Goal: Information Seeking & Learning: Learn about a topic

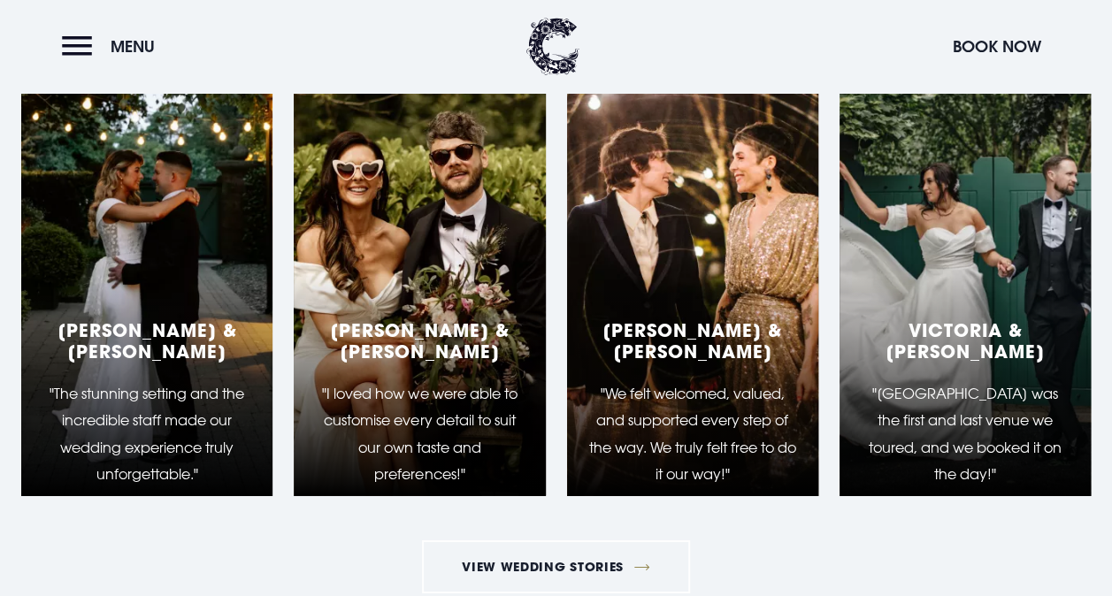
scroll to position [2683, 0]
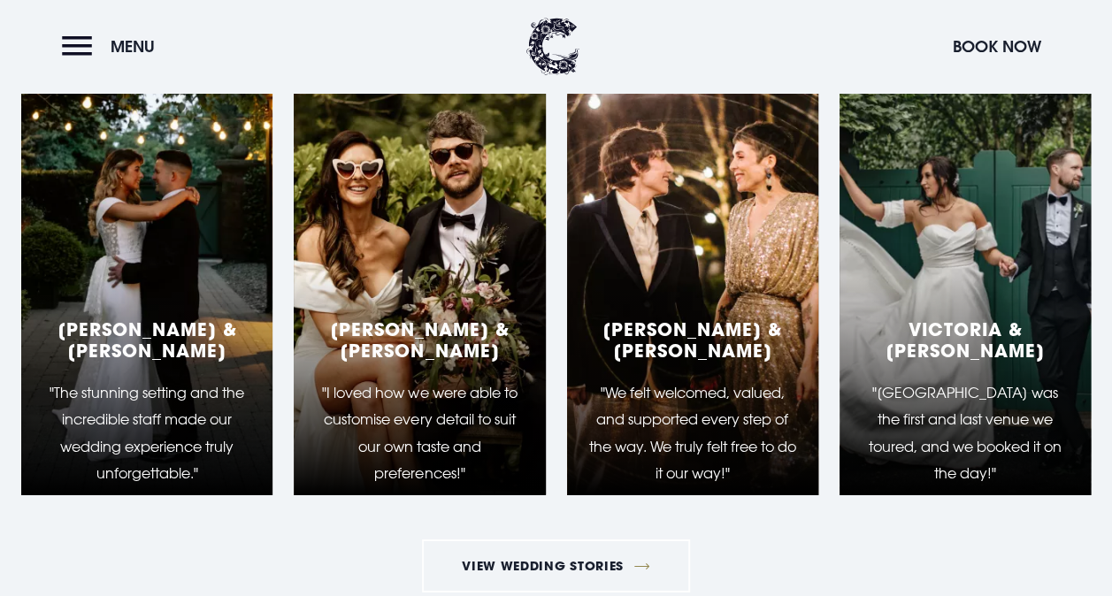
click at [1022, 316] on div "Victoria & Johnny "Clandeboye Lodge was the first and last venue we toured, and…" at bounding box center [965, 274] width 251 height 442
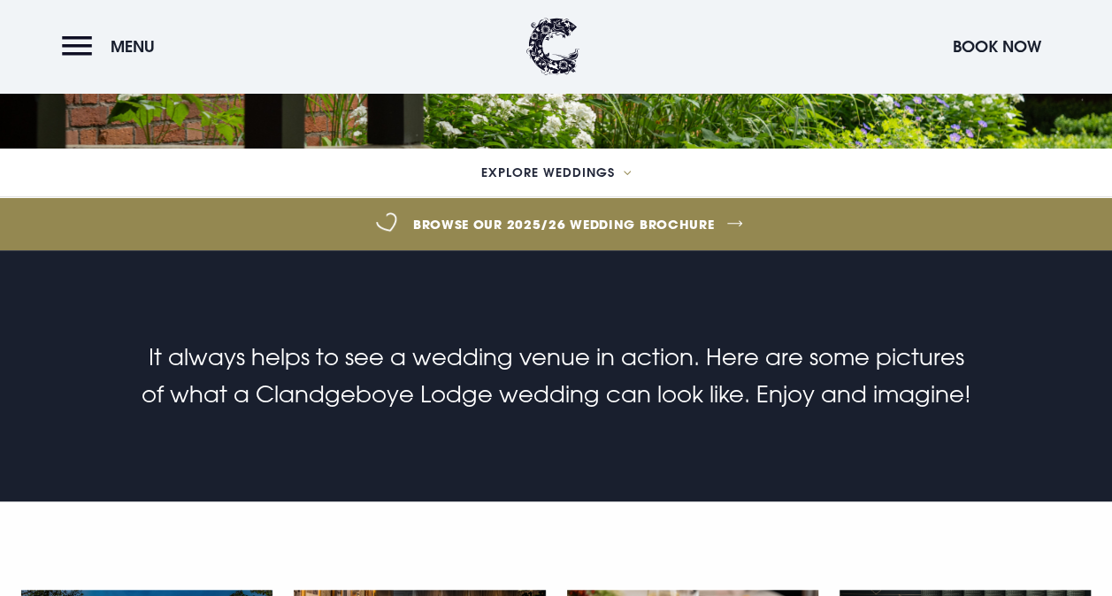
scroll to position [381, 0]
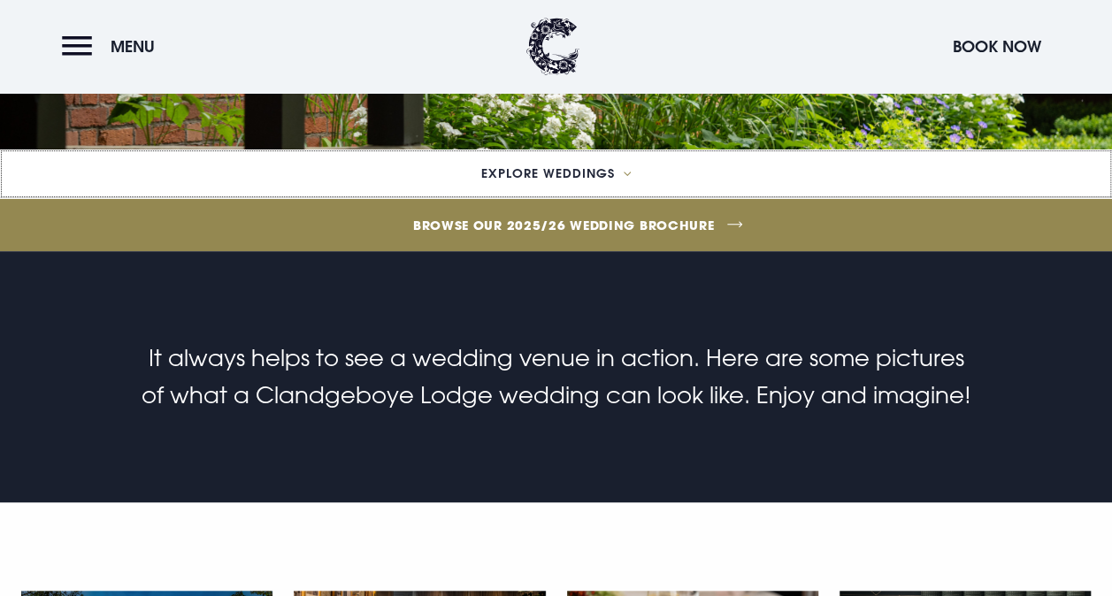
click at [624, 165] on button "Explore Weddings" at bounding box center [556, 174] width 1112 height 49
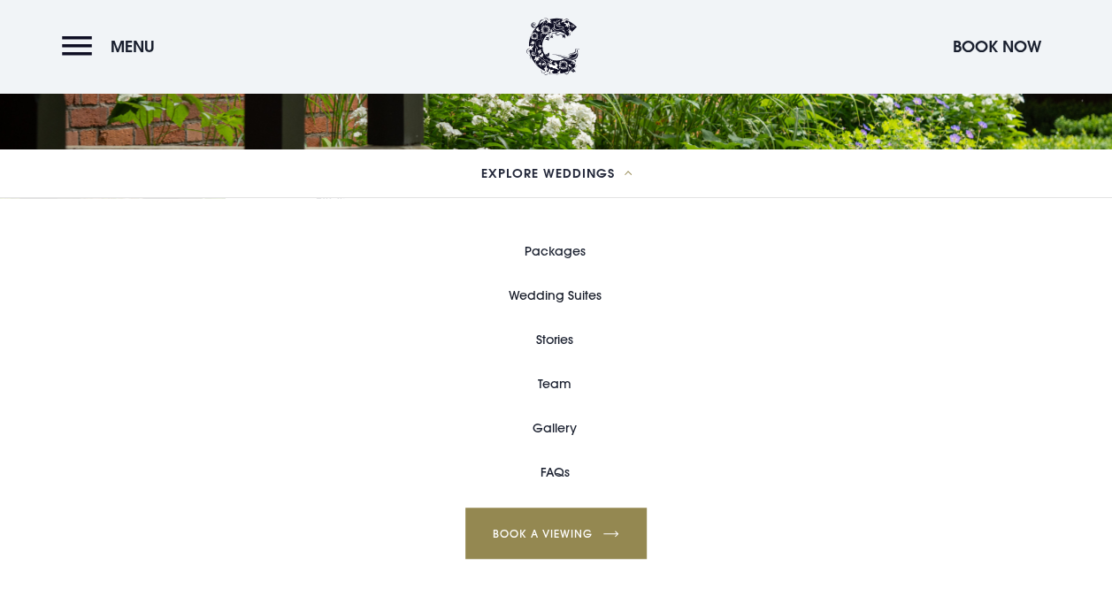
click at [524, 297] on link "Wedding Suites" at bounding box center [555, 295] width 93 height 44
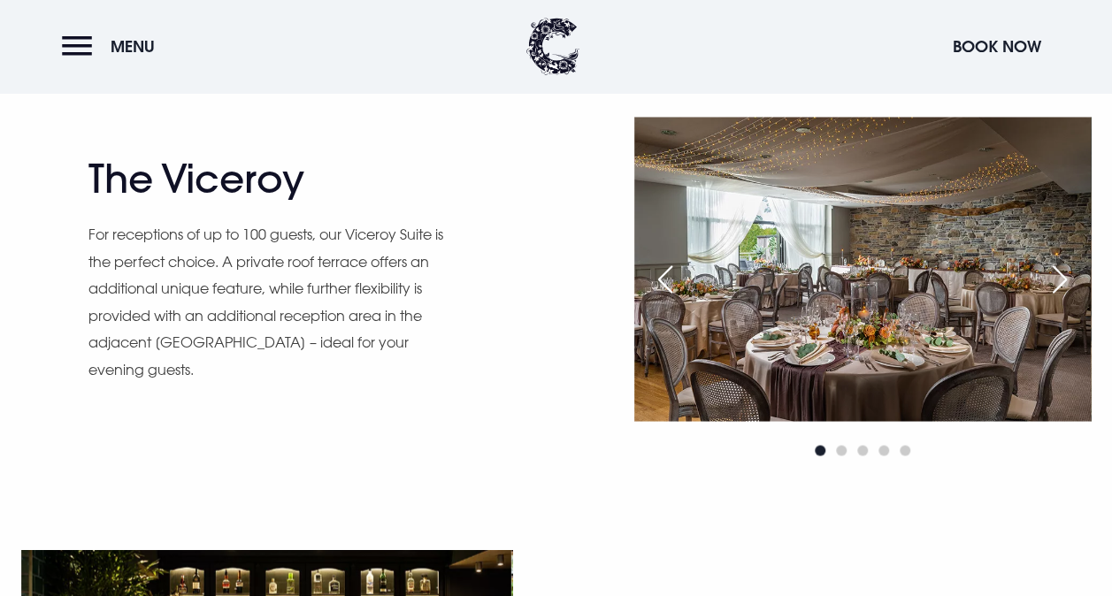
scroll to position [1416, 0]
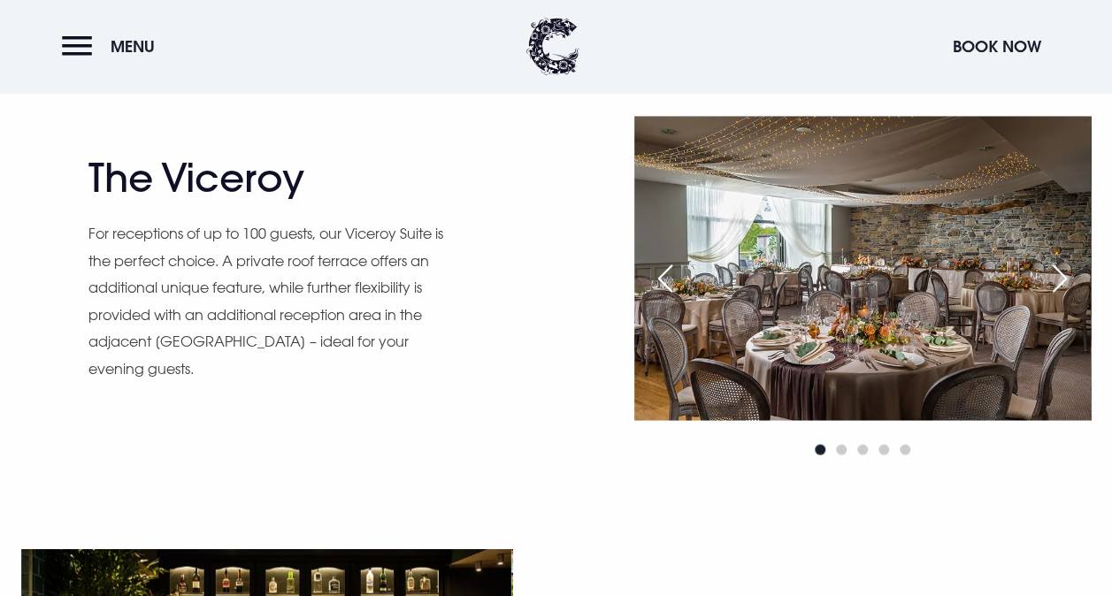
click at [1071, 265] on div "Next slide" at bounding box center [1060, 277] width 44 height 39
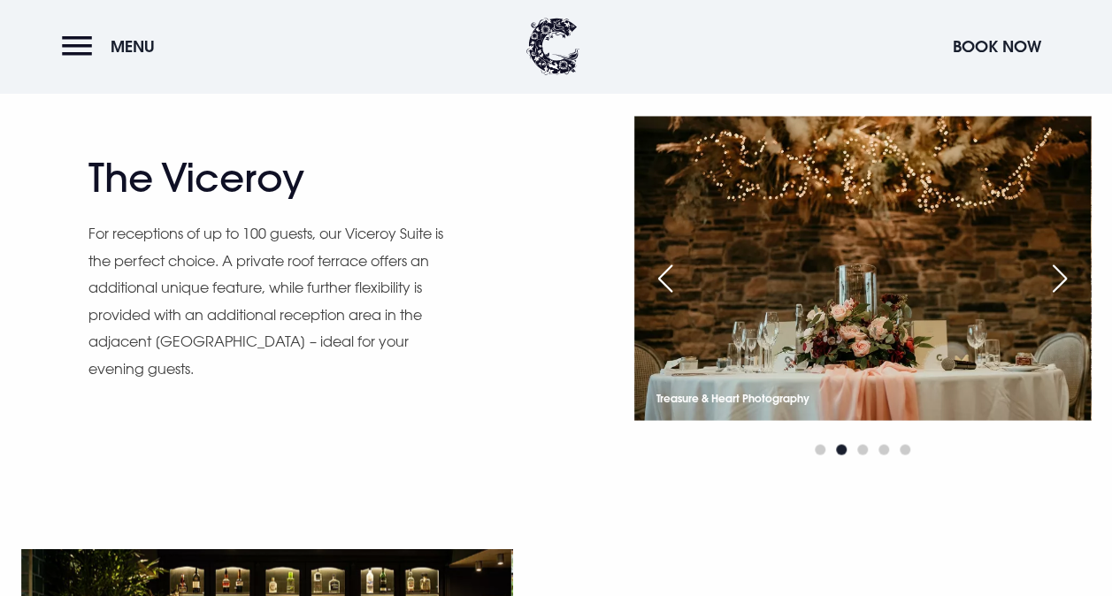
click at [1071, 265] on div "Next slide" at bounding box center [1060, 277] width 44 height 39
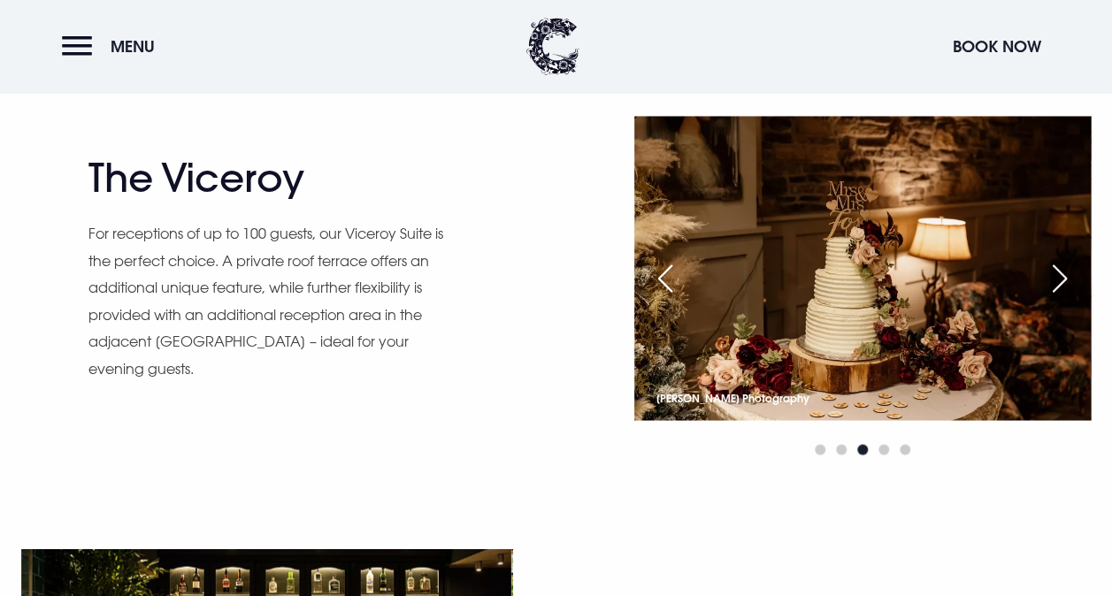
click at [1068, 279] on div "Next slide" at bounding box center [1060, 277] width 44 height 39
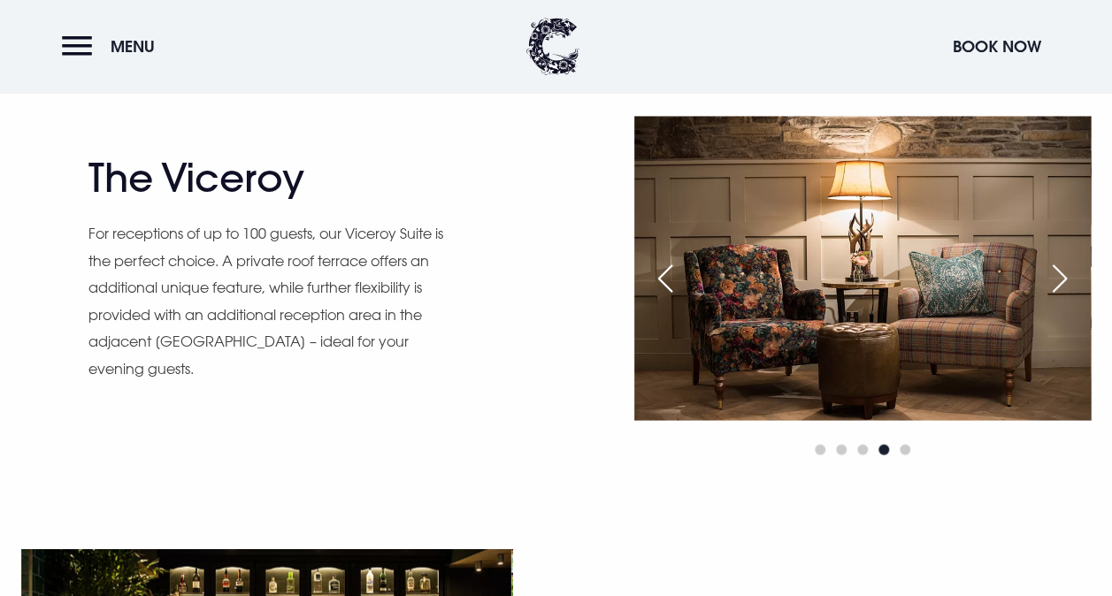
click at [1068, 279] on div "Next slide" at bounding box center [1060, 277] width 44 height 39
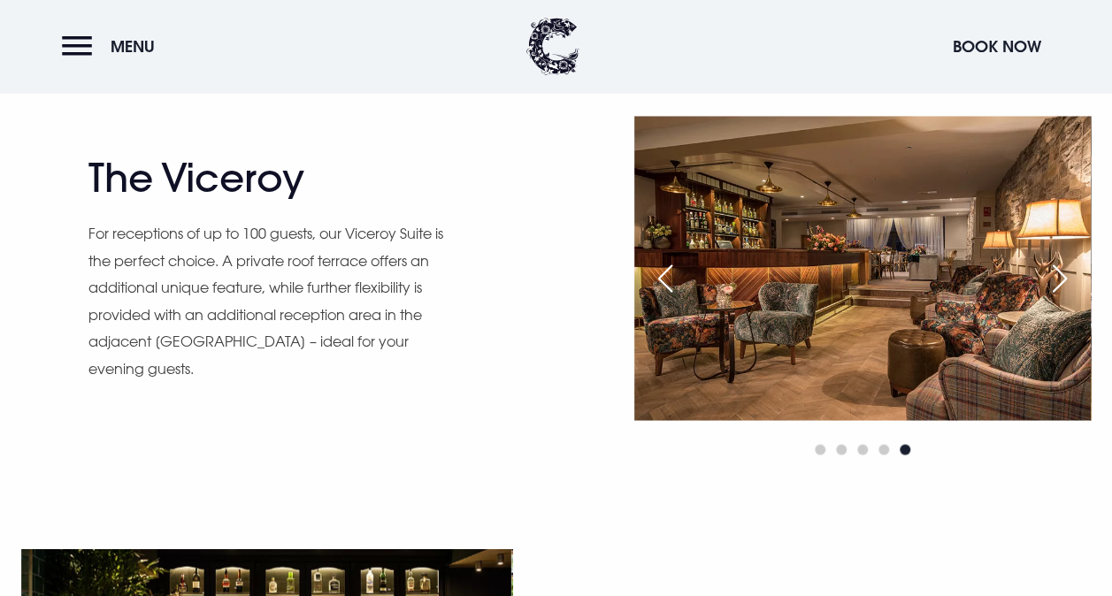
click at [1068, 275] on div "Next slide" at bounding box center [1060, 277] width 44 height 39
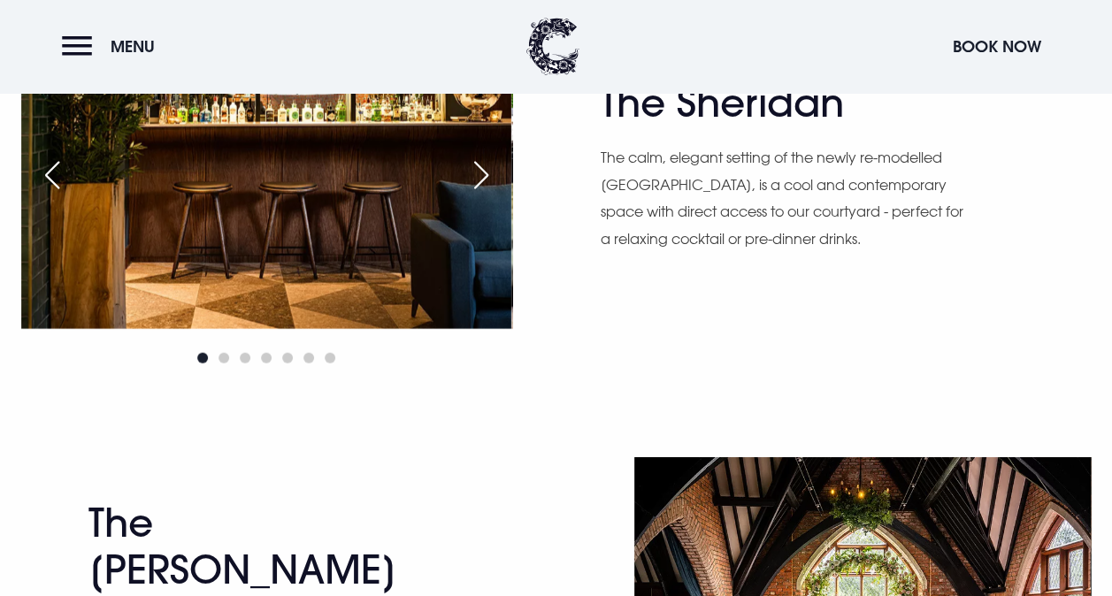
scroll to position [2233, 0]
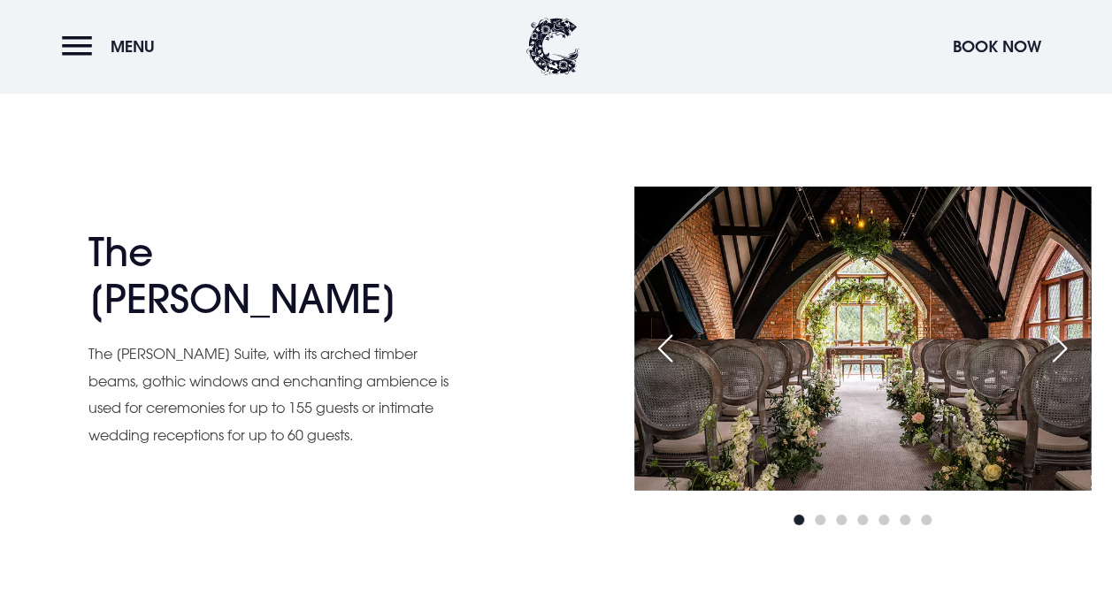
click at [1065, 343] on div "Next slide" at bounding box center [1060, 348] width 44 height 39
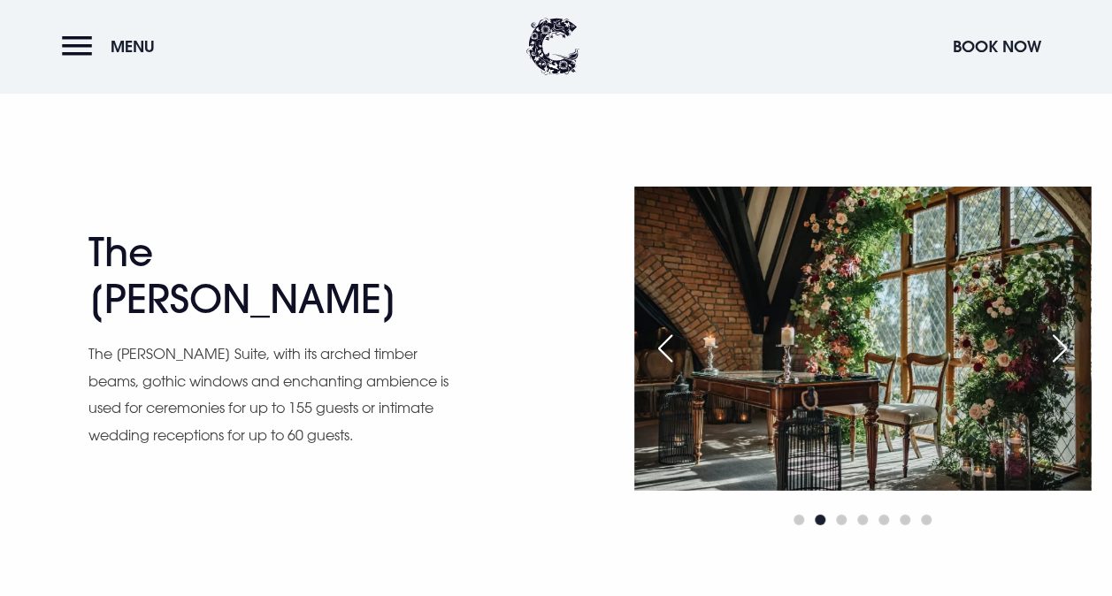
click at [1065, 343] on div "Next slide" at bounding box center [1060, 348] width 44 height 39
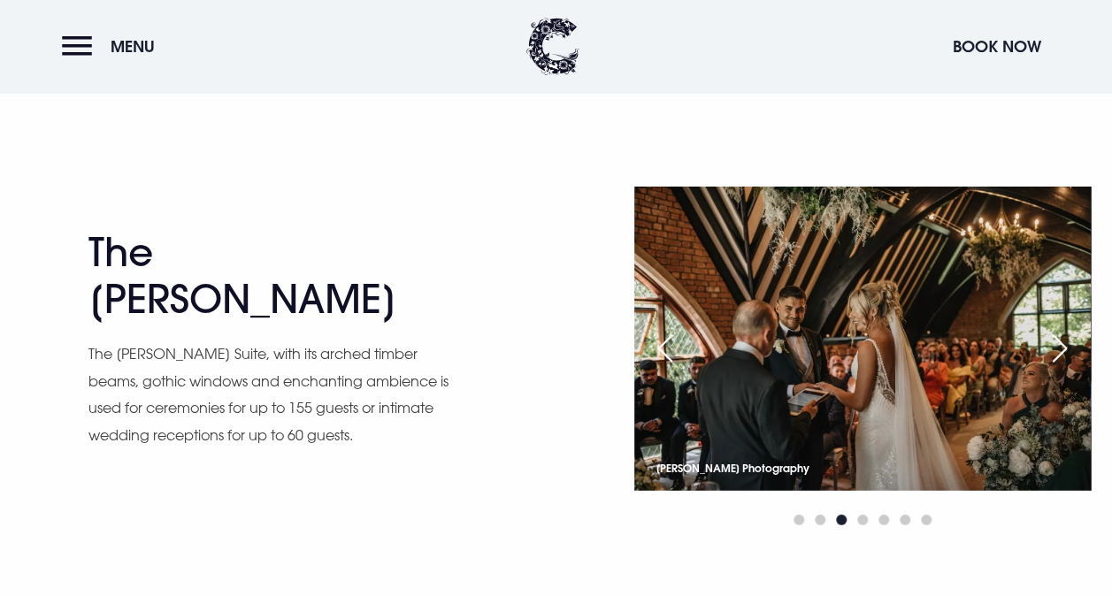
click at [1065, 343] on div "Next slide" at bounding box center [1060, 348] width 44 height 39
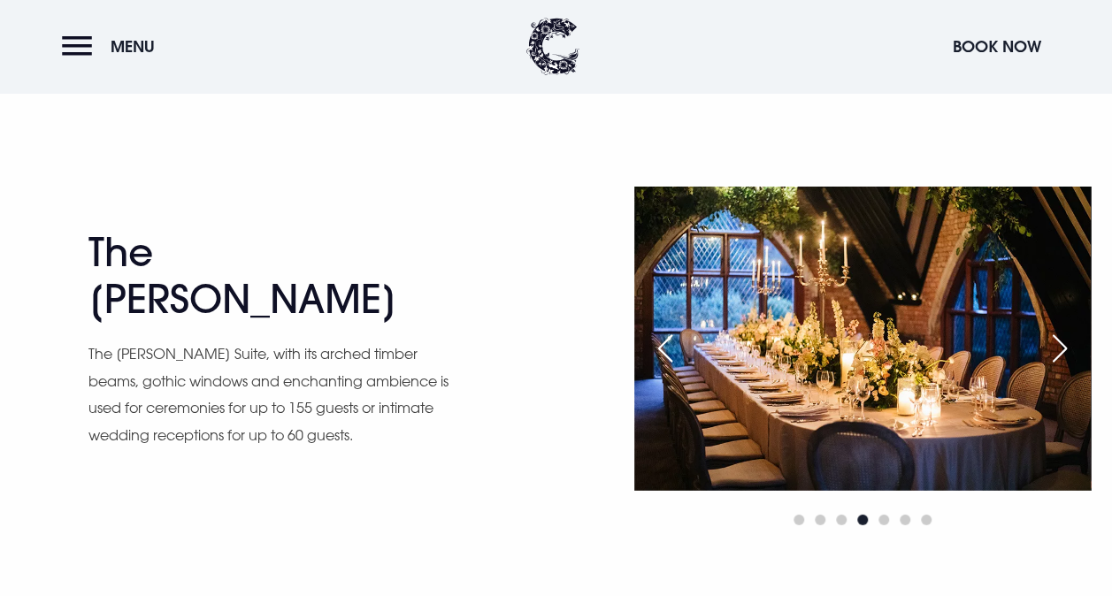
click at [1065, 343] on div "Next slide" at bounding box center [1060, 348] width 44 height 39
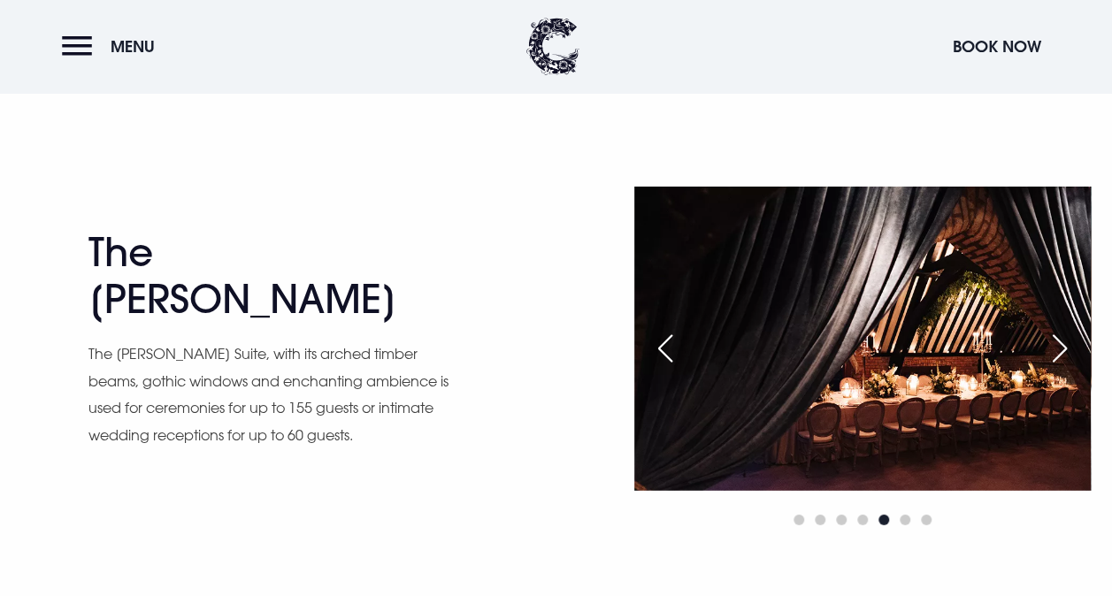
click at [1065, 343] on div "Next slide" at bounding box center [1060, 348] width 44 height 39
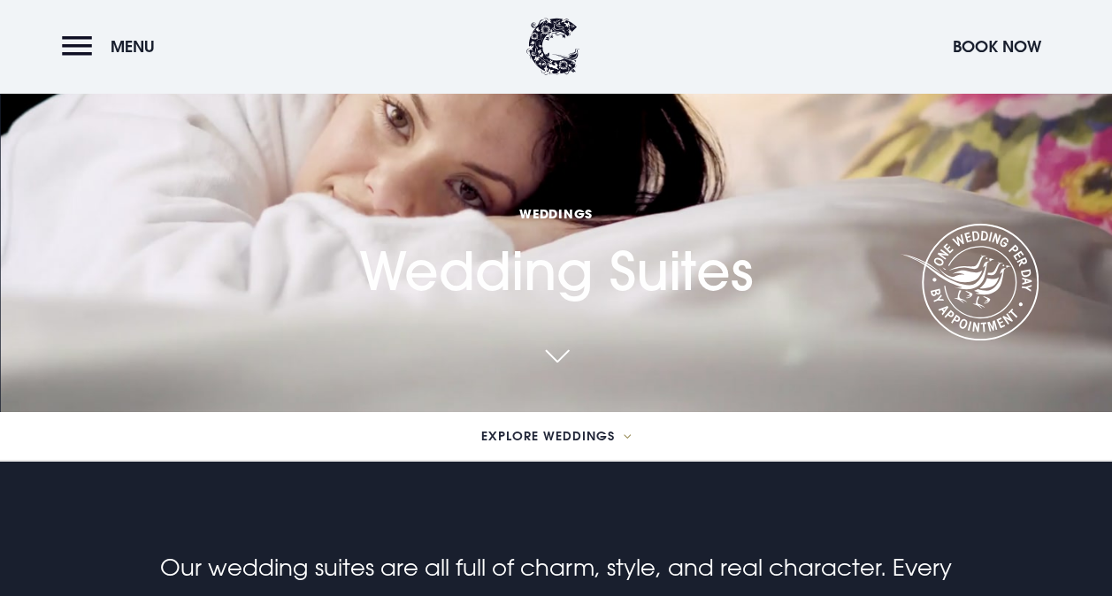
scroll to position [0, 0]
